Goal: Use online tool/utility: Utilize a website feature to perform a specific function

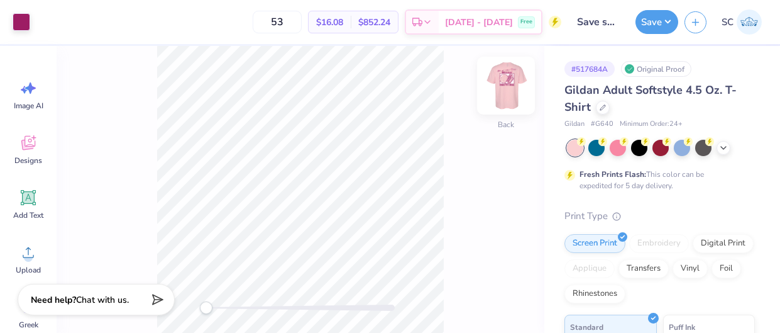
click at [509, 87] on img at bounding box center [506, 85] width 50 height 50
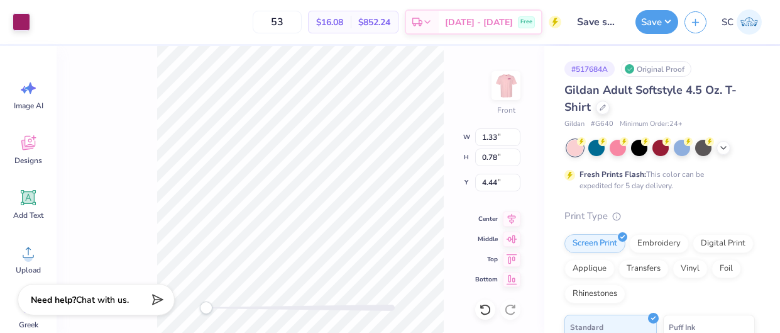
type input "3.68"
type input "2.40"
type input "3.00"
type input "3.39"
type input "1.33"
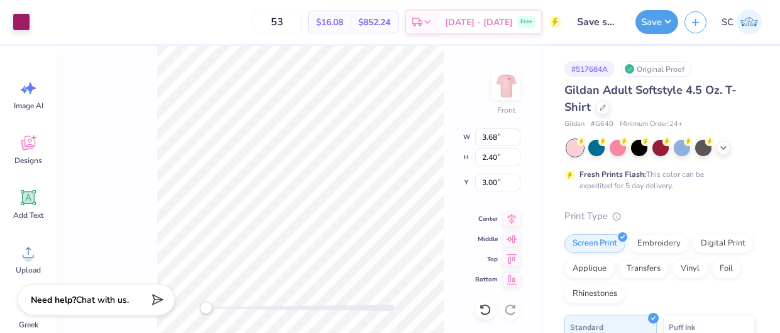
type input "3.42"
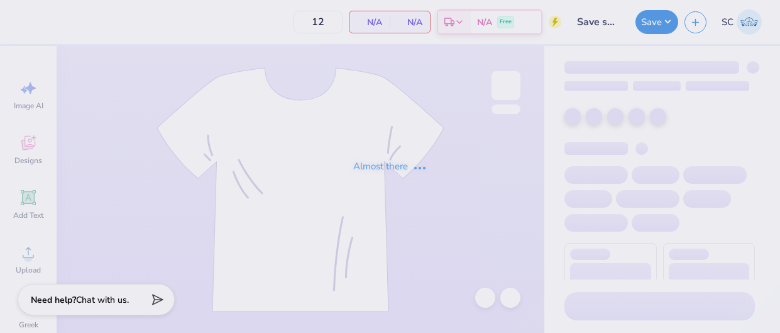
type input "53"
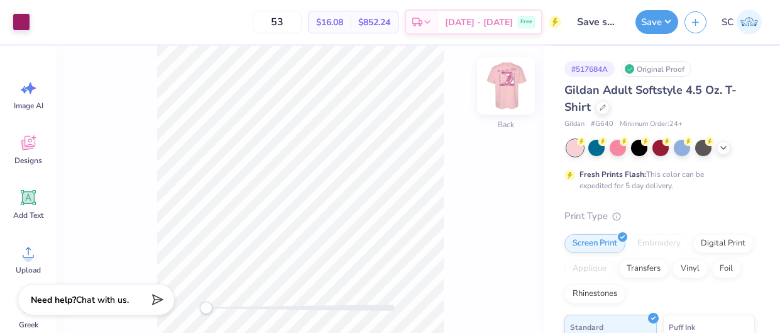
click at [512, 83] on img at bounding box center [506, 85] width 50 height 50
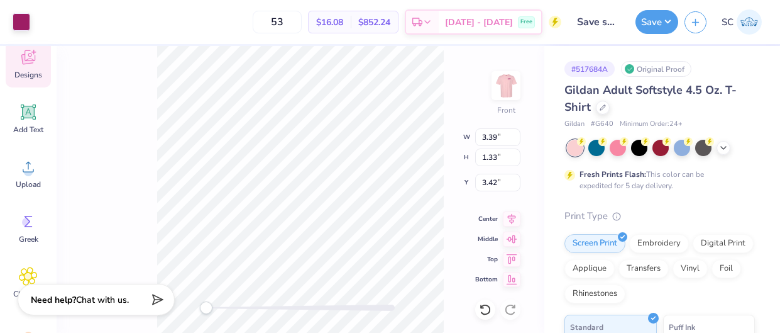
scroll to position [85, 0]
click at [25, 121] on icon at bounding box center [28, 112] width 19 height 19
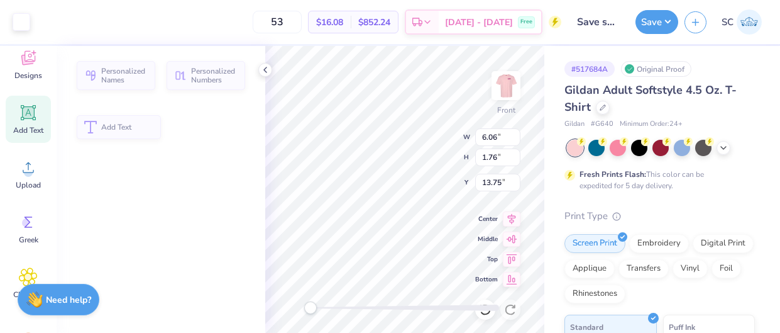
type input "6.06"
type input "1.76"
type input "13.75"
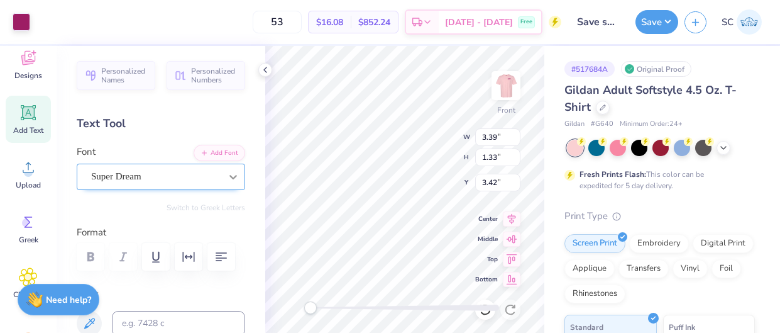
click at [234, 175] on icon at bounding box center [233, 176] width 13 height 13
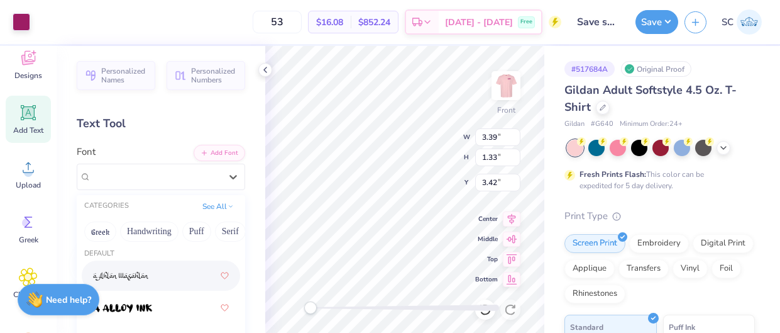
scroll to position [0, 0]
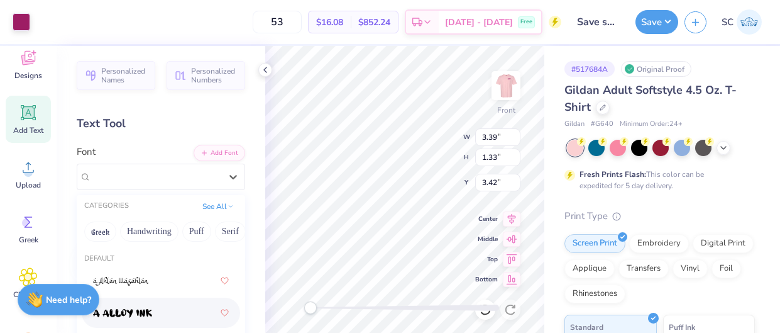
click at [144, 312] on img at bounding box center [122, 313] width 59 height 9
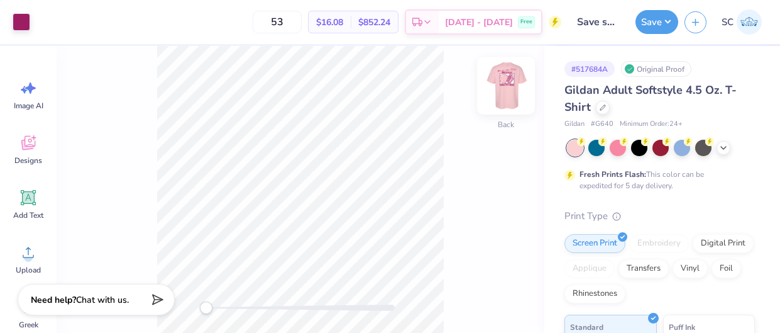
click at [502, 89] on img at bounding box center [506, 85] width 50 height 50
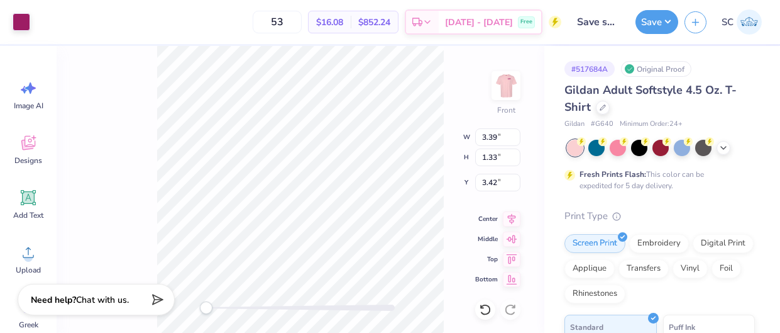
type input "0.28"
type input "0.35"
type input "4.07"
type input "3.68"
type input "2.40"
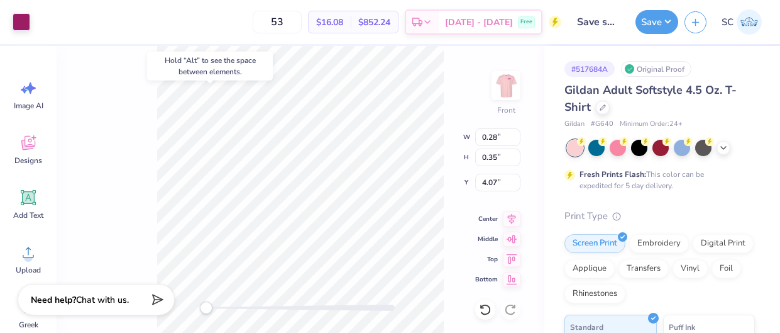
type input "3.00"
